Goal: Obtain resource: Download file/media

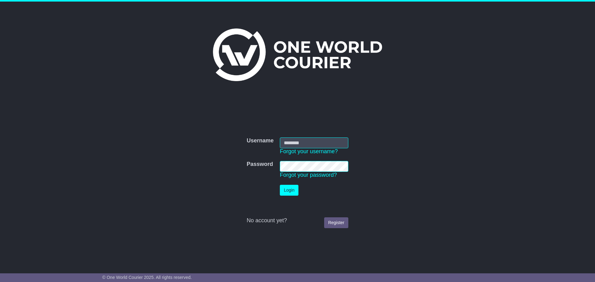
type input "**********"
click at [293, 188] on button "Login" at bounding box center [289, 190] width 19 height 11
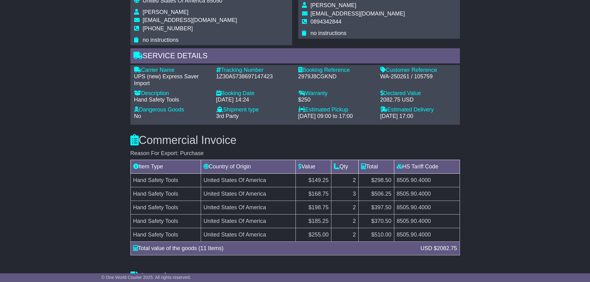
scroll to position [527, 0]
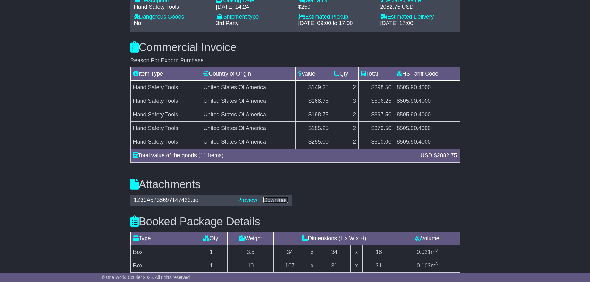
click at [278, 199] on link "Download" at bounding box center [275, 200] width 25 height 6
click at [527, 164] on div "Email Download Tracking Pricing Insurance" at bounding box center [295, 32] width 590 height 901
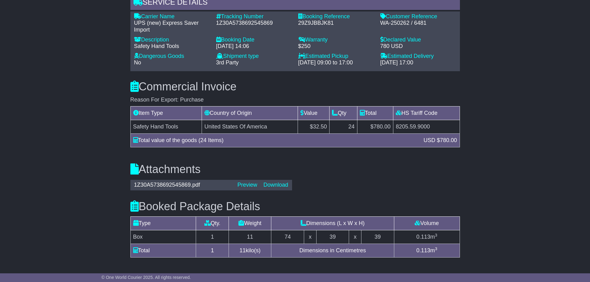
scroll to position [558, 0]
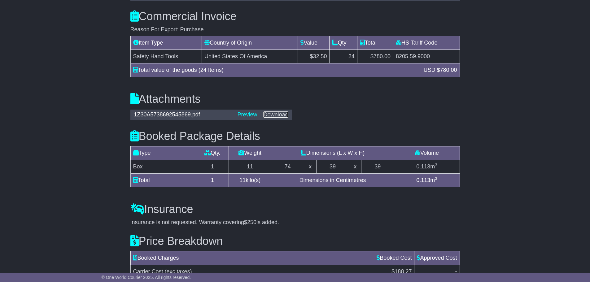
click at [278, 112] on link "Download" at bounding box center [275, 115] width 25 height 6
